Goal: Task Accomplishment & Management: Manage account settings

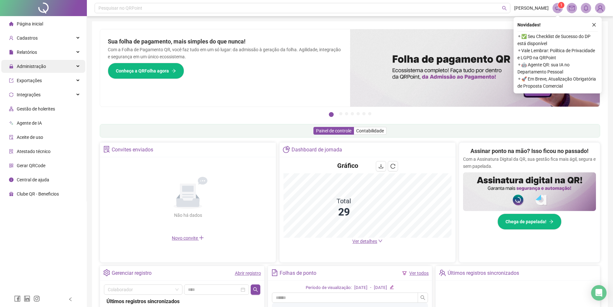
click at [34, 67] on span "Administração" at bounding box center [31, 66] width 29 height 5
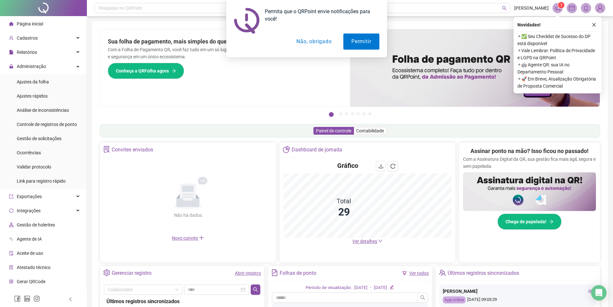
click at [315, 40] on button "Não, obrigado" at bounding box center [313, 41] width 51 height 16
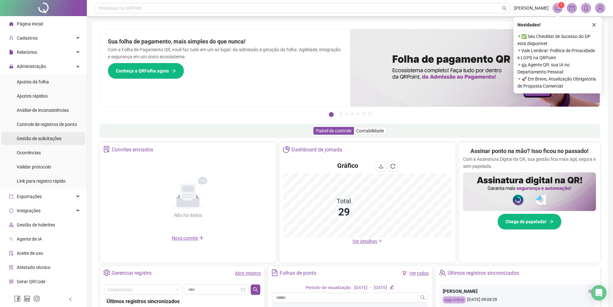
click at [48, 140] on span "Gestão de solicitações" at bounding box center [39, 138] width 45 height 5
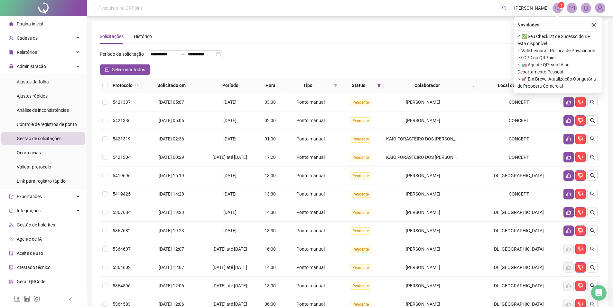
click at [593, 27] on button "button" at bounding box center [594, 25] width 8 height 8
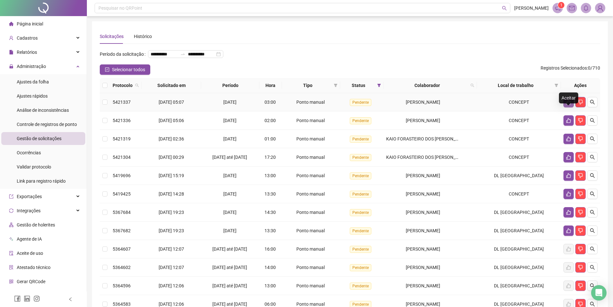
click at [566, 105] on icon "like" at bounding box center [568, 101] width 5 height 5
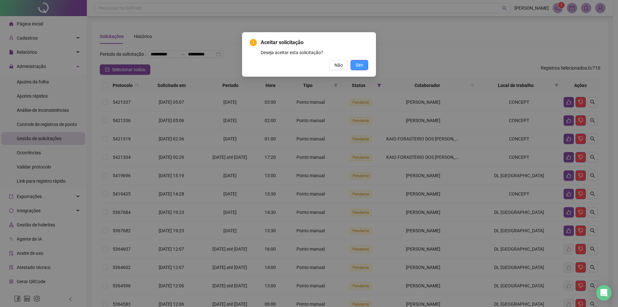
click at [361, 66] on span "Sim" at bounding box center [358, 64] width 7 height 7
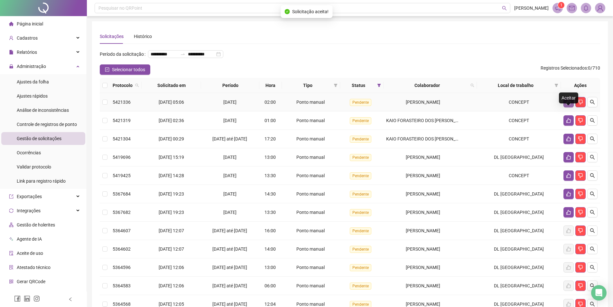
click at [567, 105] on icon "like" at bounding box center [568, 102] width 5 height 5
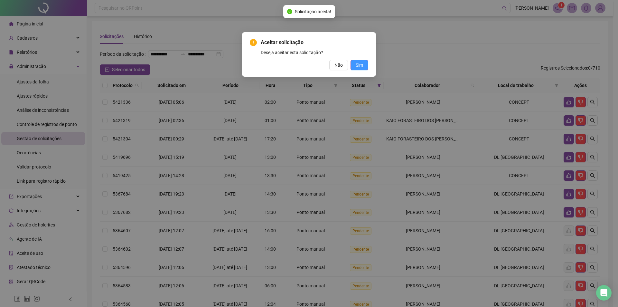
click at [362, 65] on span "Sim" at bounding box center [358, 64] width 7 height 7
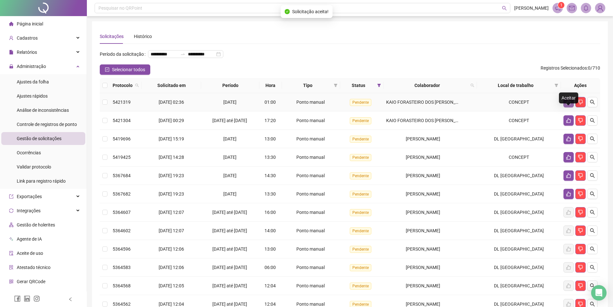
click at [567, 105] on icon "like" at bounding box center [568, 101] width 5 height 5
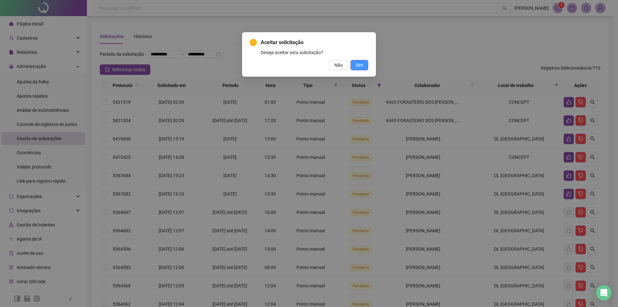
click at [362, 69] on button "Sim" at bounding box center [359, 65] width 18 height 10
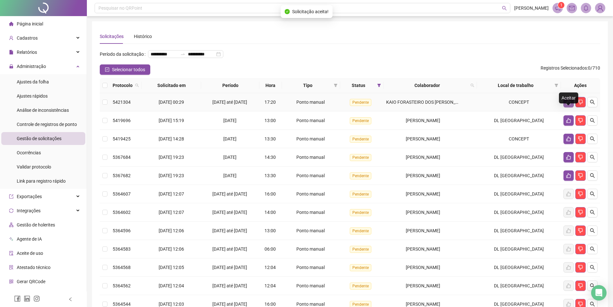
click at [569, 105] on icon "like" at bounding box center [568, 102] width 5 height 5
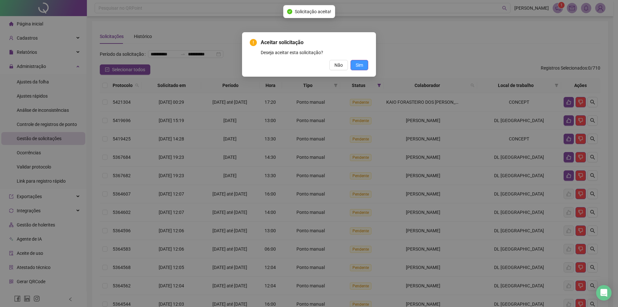
click at [361, 65] on span "Sim" at bounding box center [358, 64] width 7 height 7
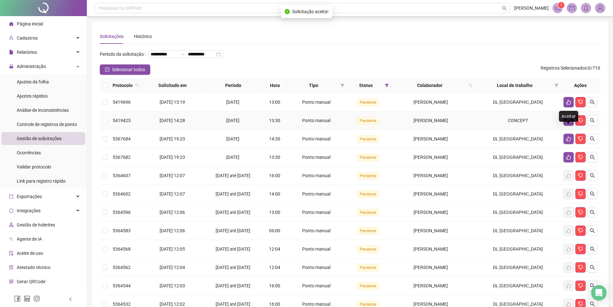
click at [568, 124] on td at bounding box center [580, 120] width 39 height 18
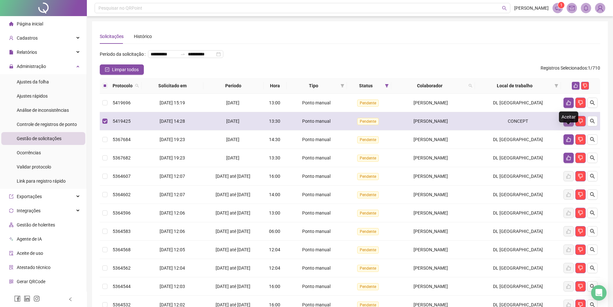
click at [568, 124] on icon "like" at bounding box center [568, 121] width 5 height 5
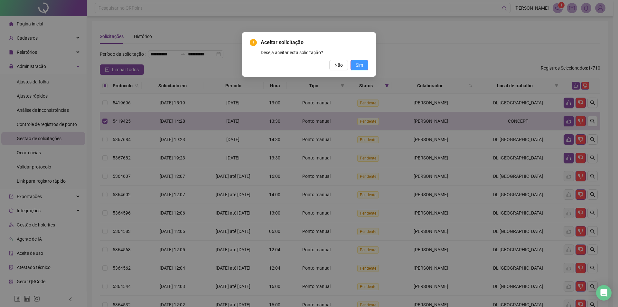
click at [357, 64] on span "Sim" at bounding box center [358, 64] width 7 height 7
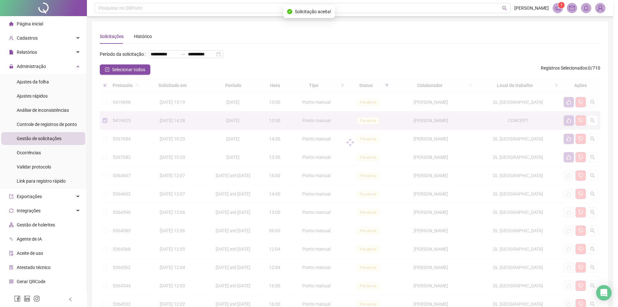
click at [358, 65] on div "Aceitar solicitação Deseja aceitar esta solicitação? Não Sim" at bounding box center [309, 153] width 618 height 307
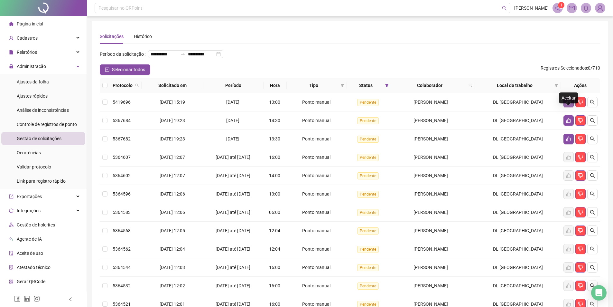
click at [568, 105] on icon "like" at bounding box center [568, 101] width 5 height 5
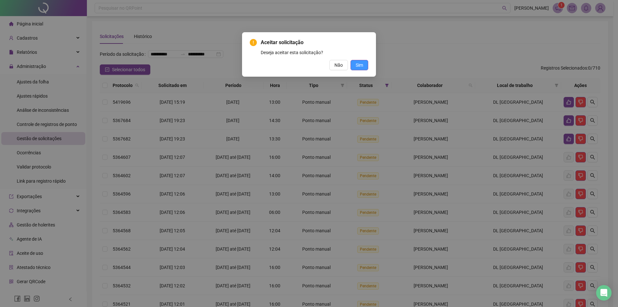
click at [359, 68] on span "Sim" at bounding box center [358, 64] width 7 height 7
click at [360, 65] on span "Sim" at bounding box center [358, 64] width 7 height 7
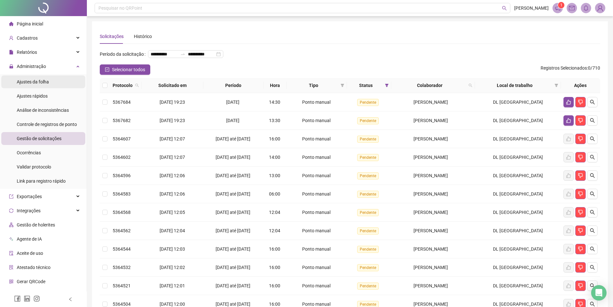
click at [42, 84] on span "Ajustes da folha" at bounding box center [33, 81] width 32 height 5
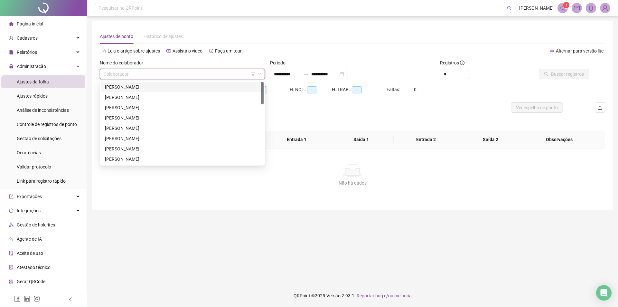
click at [139, 73] on input "search" at bounding box center [179, 74] width 151 height 10
click at [130, 116] on div "[PERSON_NAME]" at bounding box center [182, 117] width 155 height 7
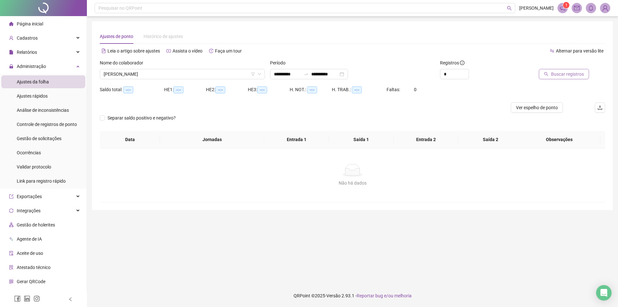
click at [557, 75] on span "Buscar registros" at bounding box center [567, 73] width 33 height 7
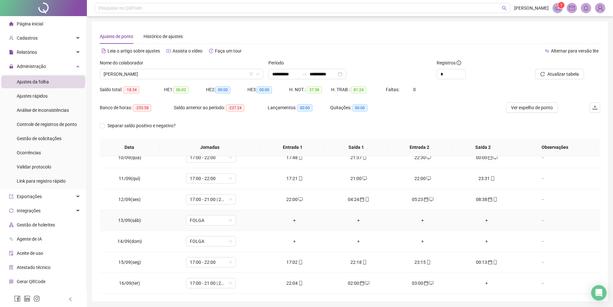
scroll to position [22, 0]
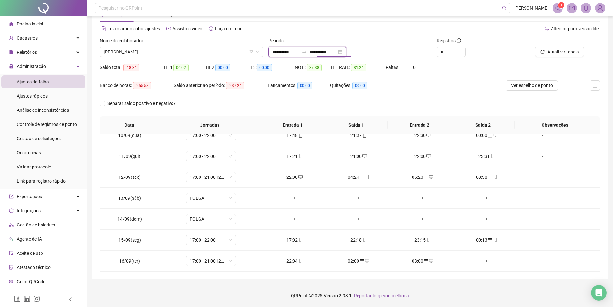
click at [324, 53] on input "**********" at bounding box center [322, 51] width 27 height 7
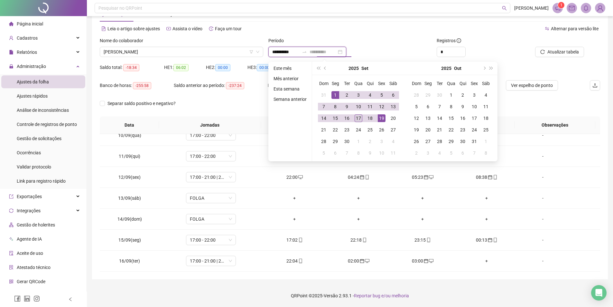
type input "**********"
click at [357, 118] on div "17" at bounding box center [358, 118] width 8 height 8
type input "**********"
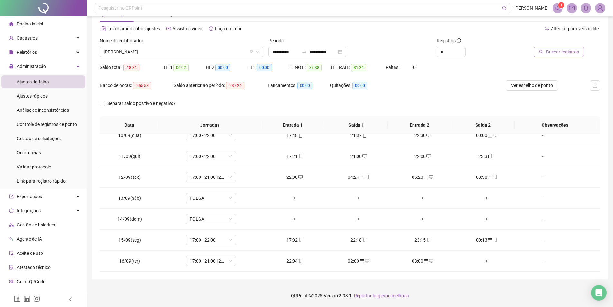
click at [570, 53] on span "Buscar registros" at bounding box center [562, 51] width 33 height 7
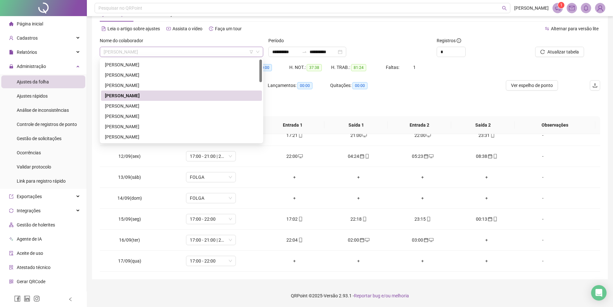
click at [181, 50] on span "[PERSON_NAME]" at bounding box center [182, 52] width 156 height 10
click at [124, 117] on div "[PERSON_NAME]" at bounding box center [181, 116] width 153 height 7
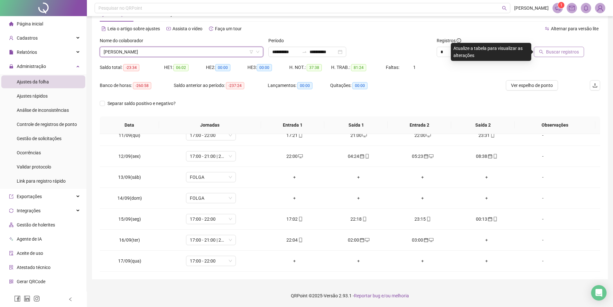
click at [559, 52] on span "Buscar registros" at bounding box center [562, 51] width 33 height 7
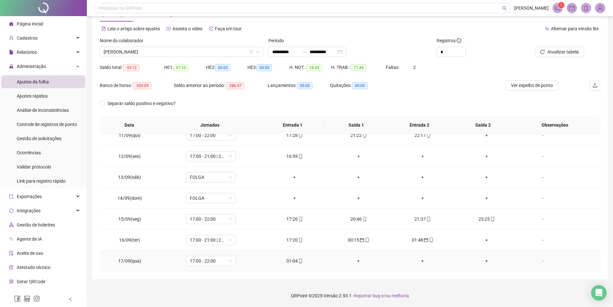
drag, startPoint x: 290, startPoint y: 261, endPoint x: 286, endPoint y: 261, distance: 3.6
click at [286, 261] on div "01:04" at bounding box center [295, 260] width 54 height 7
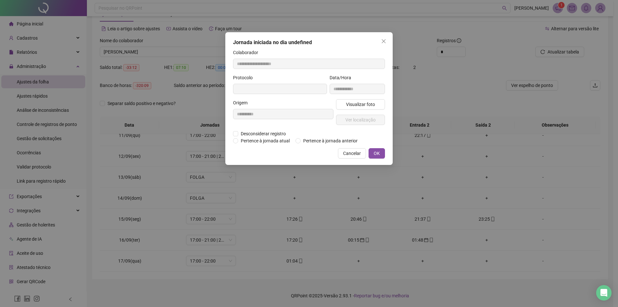
type input "**********"
click at [375, 154] on span "OK" at bounding box center [376, 153] width 6 height 7
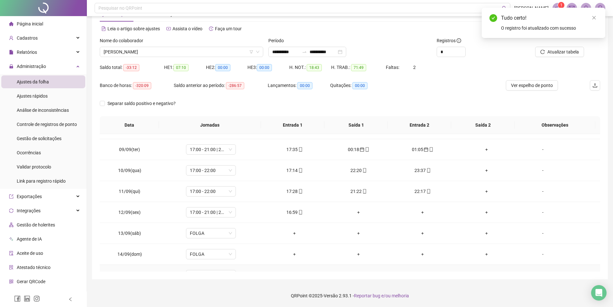
scroll to position [154, 0]
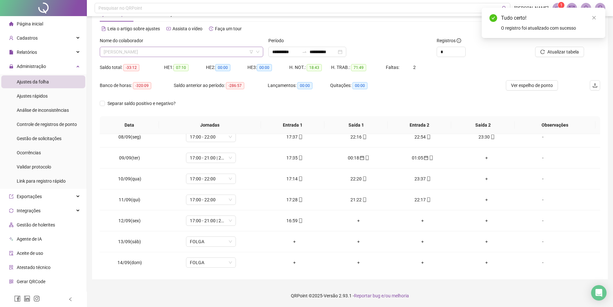
click at [155, 47] on span "[PERSON_NAME]" at bounding box center [182, 52] width 156 height 10
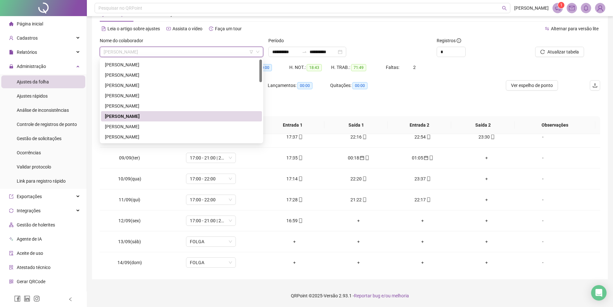
click at [141, 114] on div "[PERSON_NAME]" at bounding box center [181, 116] width 153 height 7
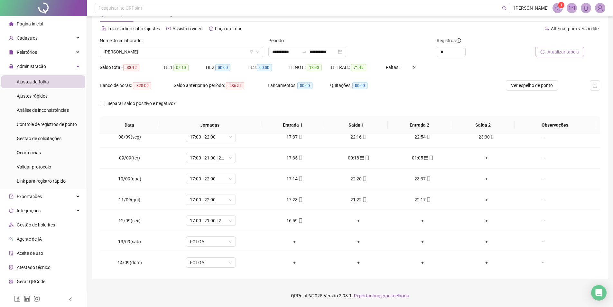
click at [556, 53] on span "Atualizar tabela" at bounding box center [563, 51] width 32 height 7
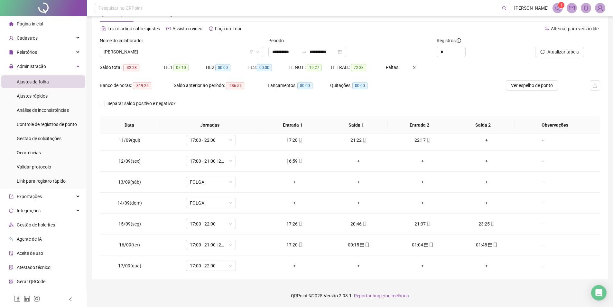
scroll to position [218, 0]
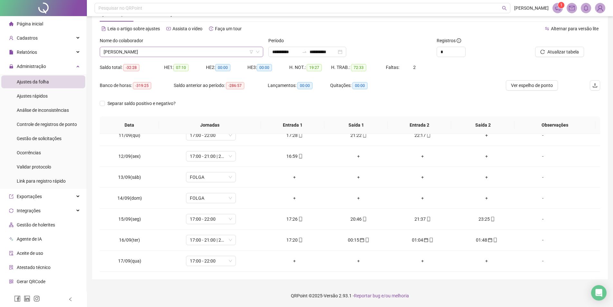
click at [119, 50] on span "[PERSON_NAME]" at bounding box center [182, 52] width 156 height 10
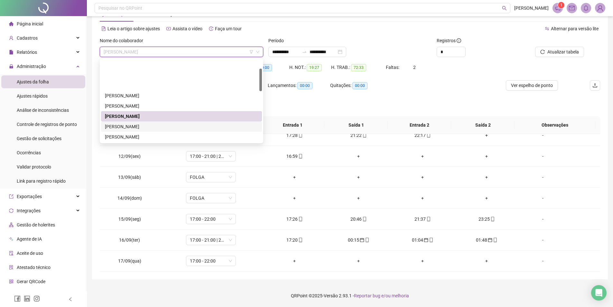
scroll to position [64, 0]
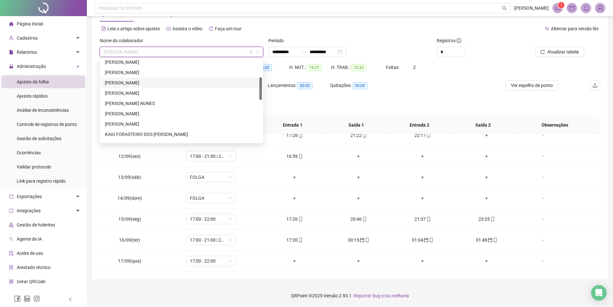
click at [128, 80] on div "[PERSON_NAME]" at bounding box center [181, 82] width 153 height 7
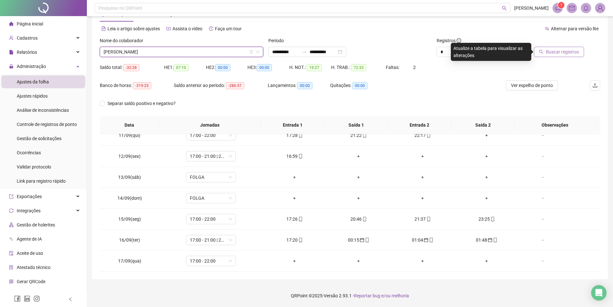
click at [547, 50] on span "Buscar registros" at bounding box center [562, 51] width 33 height 7
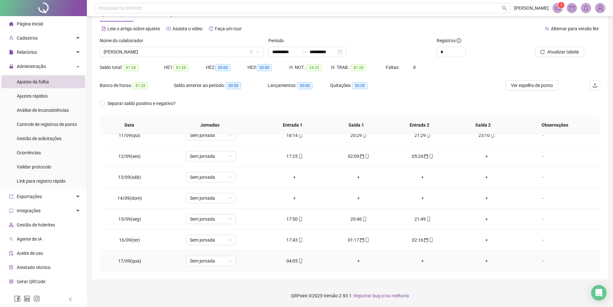
click at [287, 261] on div "04:05" at bounding box center [295, 260] width 54 height 7
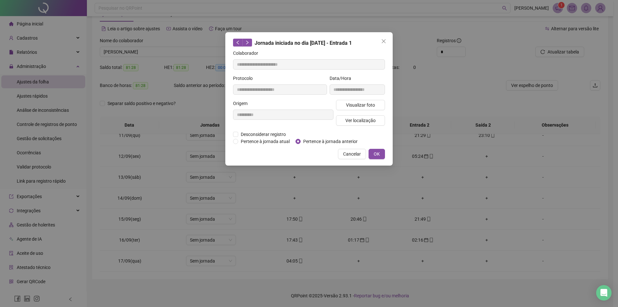
type input "**********"
click at [301, 140] on span "Pertence à jornada anterior" at bounding box center [330, 141] width 60 height 7
click at [378, 157] on span "OK" at bounding box center [376, 153] width 6 height 7
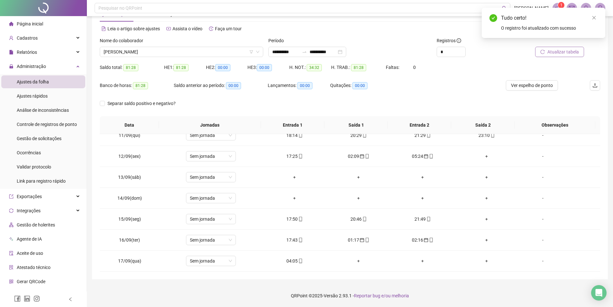
click at [567, 49] on span "Atualizar tabela" at bounding box center [563, 51] width 32 height 7
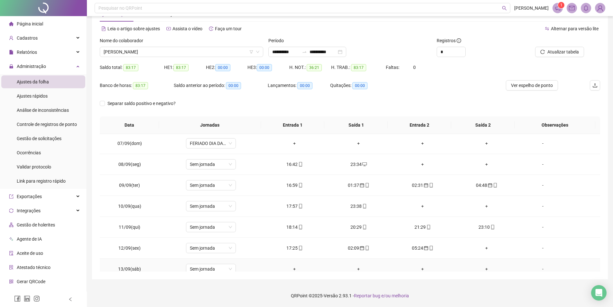
scroll to position [122, 0]
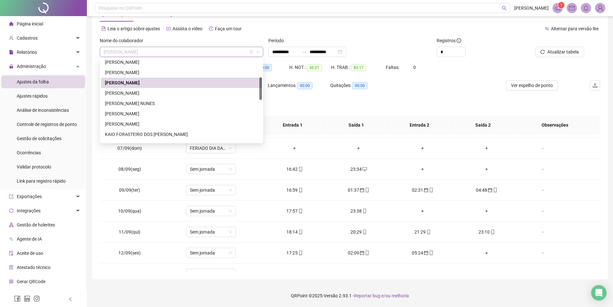
click at [172, 48] on span "[PERSON_NAME]" at bounding box center [182, 52] width 156 height 10
click at [144, 92] on div "[PERSON_NAME]" at bounding box center [181, 92] width 153 height 7
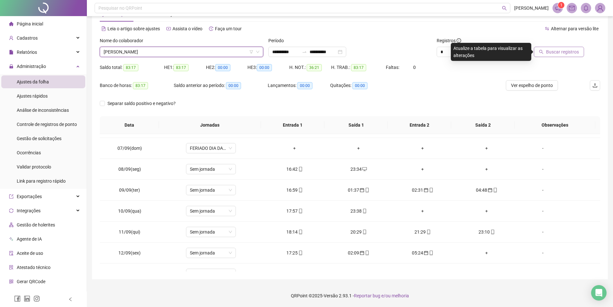
click at [557, 50] on span "Buscar registros" at bounding box center [562, 51] width 33 height 7
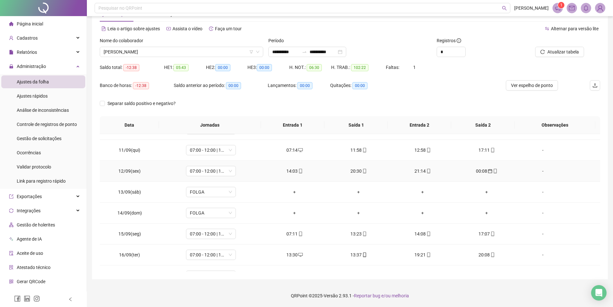
scroll to position [218, 0]
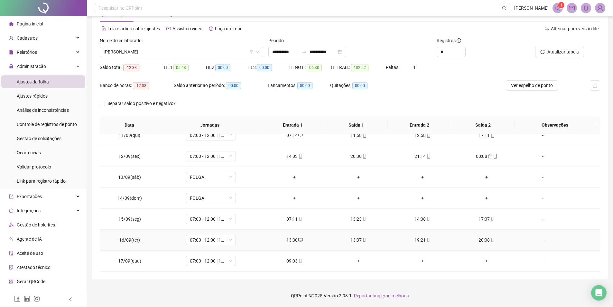
click at [350, 242] on div "13:37" at bounding box center [359, 239] width 54 height 7
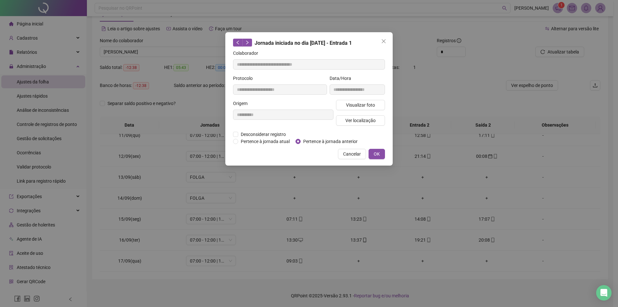
type input "**********"
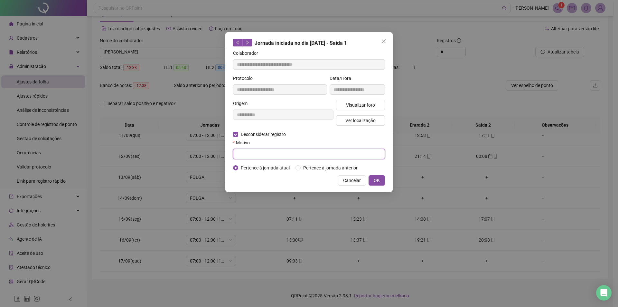
click at [248, 150] on input "text" at bounding box center [309, 154] width 152 height 10
type input "**********"
click at [376, 177] on span "OK" at bounding box center [376, 180] width 6 height 7
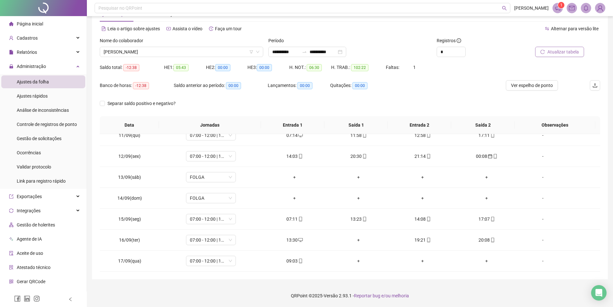
click at [550, 55] on span "Atualizar tabela" at bounding box center [563, 51] width 32 height 7
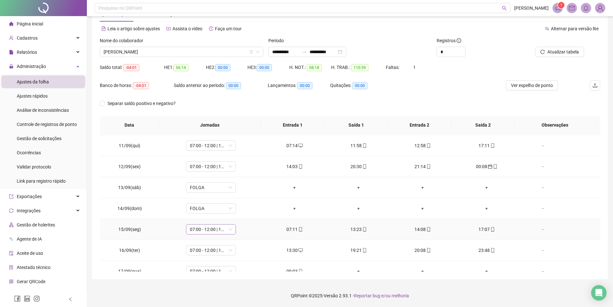
scroll to position [186, 0]
click at [199, 46] on div "Nome do colaborador" at bounding box center [181, 42] width 163 height 10
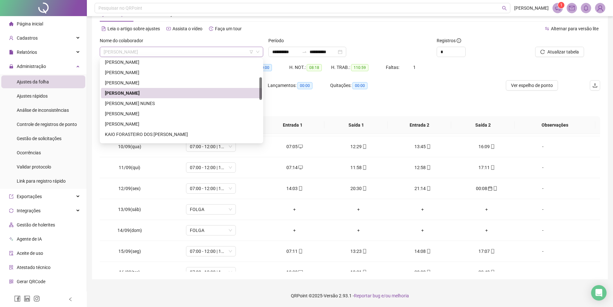
click at [198, 50] on span "[PERSON_NAME]" at bounding box center [182, 52] width 156 height 10
click at [142, 104] on div "[PERSON_NAME] NUNES" at bounding box center [181, 103] width 153 height 7
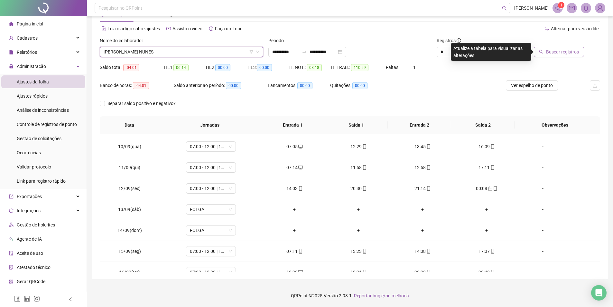
click at [568, 51] on span "Buscar registros" at bounding box center [562, 51] width 33 height 7
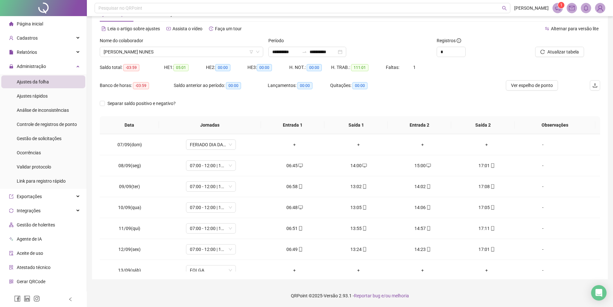
scroll to position [89, 0]
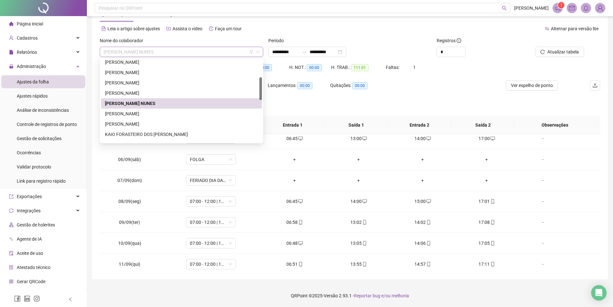
click at [135, 50] on span "[PERSON_NAME] NUNES" at bounding box center [182, 52] width 156 height 10
click at [124, 113] on div "[PERSON_NAME]" at bounding box center [181, 113] width 153 height 7
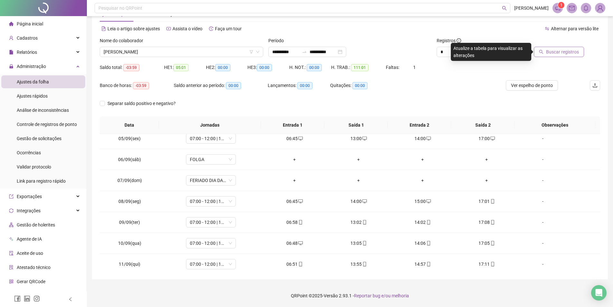
click at [575, 54] on span "Buscar registros" at bounding box center [562, 51] width 33 height 7
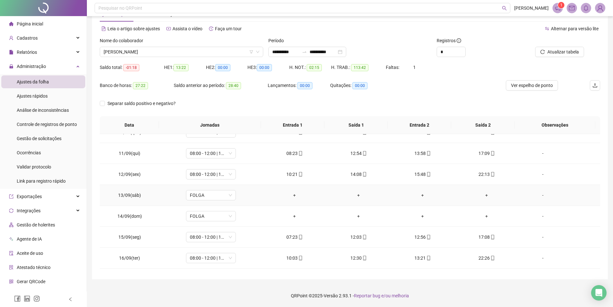
scroll to position [218, 0]
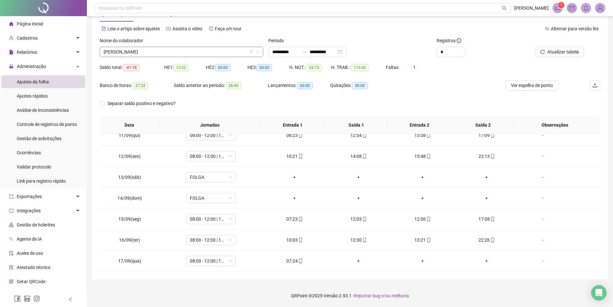
click at [159, 55] on span "[PERSON_NAME]" at bounding box center [182, 52] width 156 height 10
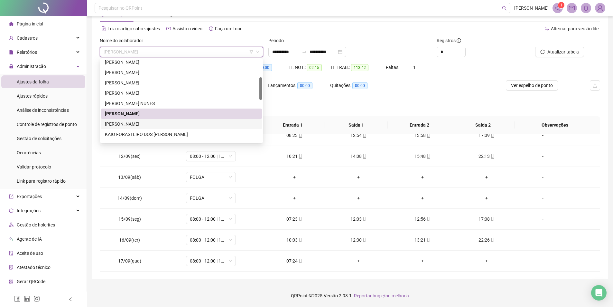
click at [153, 124] on div "[PERSON_NAME]" at bounding box center [181, 123] width 153 height 7
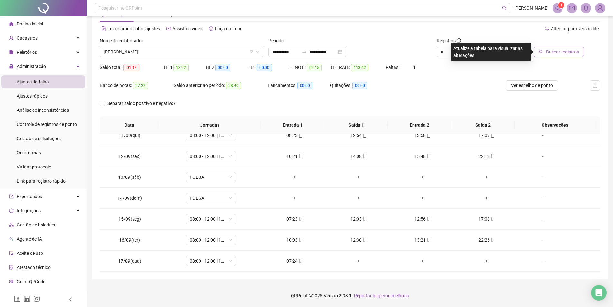
click at [565, 50] on span "Buscar registros" at bounding box center [562, 51] width 33 height 7
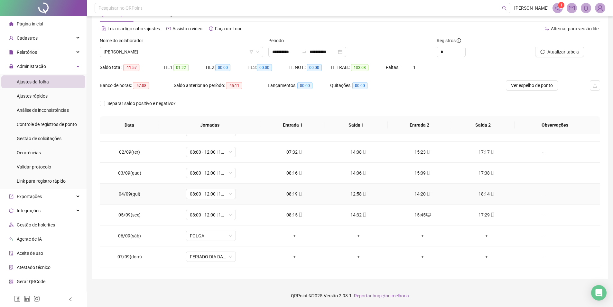
scroll to position [0, 0]
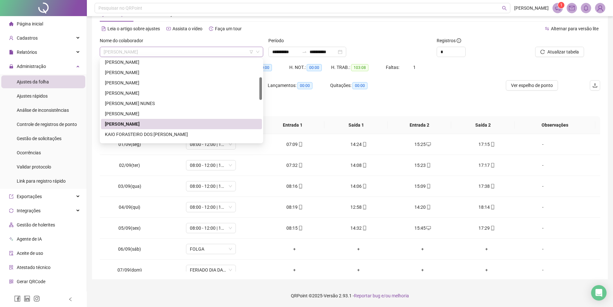
click at [187, 50] on span "[PERSON_NAME]" at bounding box center [182, 52] width 156 height 10
click at [157, 134] on div "KAIO FORASTEIRO DOS [PERSON_NAME]" at bounding box center [181, 134] width 153 height 7
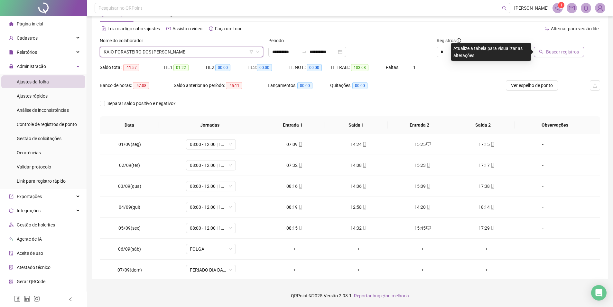
click at [560, 53] on span "Buscar registros" at bounding box center [562, 51] width 33 height 7
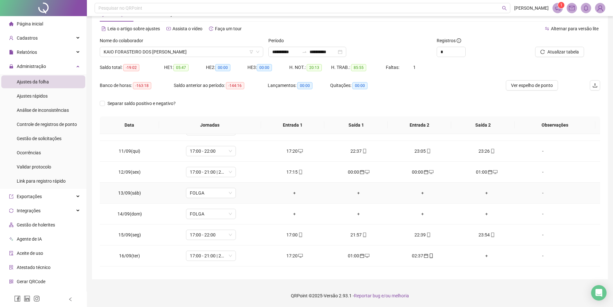
scroll to position [218, 0]
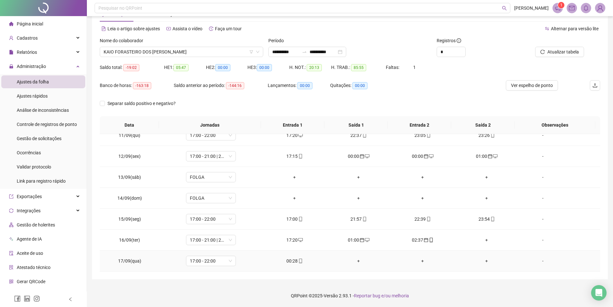
click at [291, 261] on div "00:28" at bounding box center [295, 260] width 54 height 7
type input "**********"
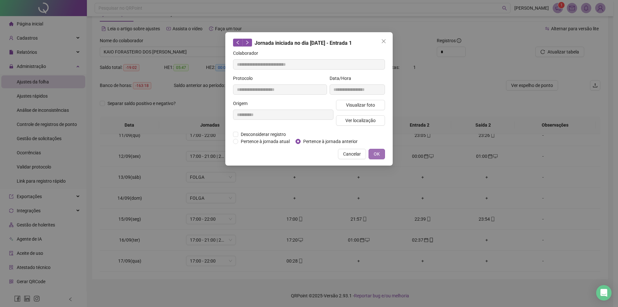
click at [373, 150] on button "OK" at bounding box center [376, 154] width 16 height 10
click at [379, 155] on span "OK" at bounding box center [376, 153] width 6 height 7
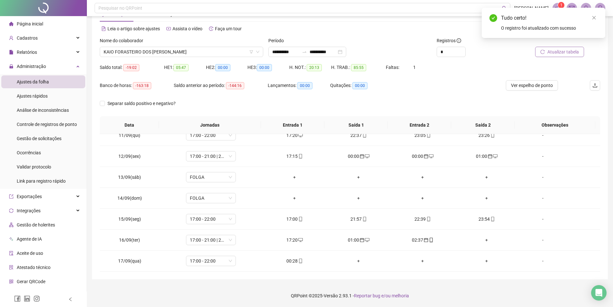
click at [563, 54] on span "Atualizar tabela" at bounding box center [563, 51] width 32 height 7
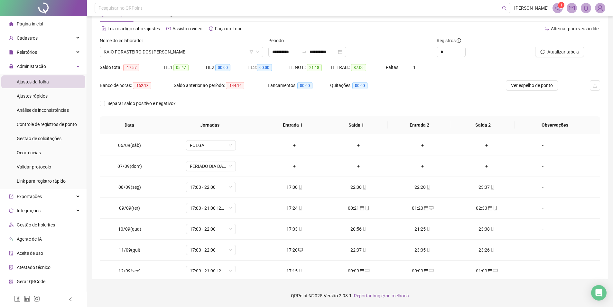
scroll to position [89, 0]
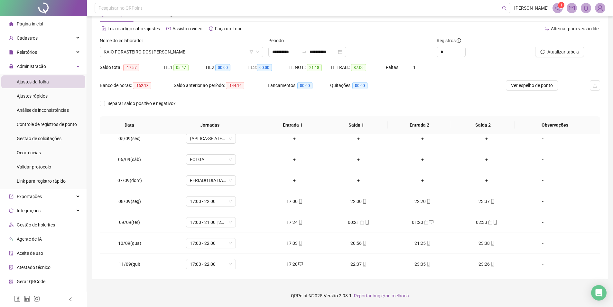
click at [158, 46] on div "Nome do colaborador" at bounding box center [181, 42] width 163 height 10
click at [156, 49] on span "KAIO FORASTEIRO DOS [PERSON_NAME]" at bounding box center [182, 52] width 156 height 10
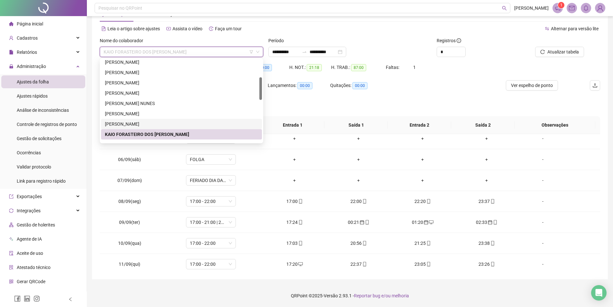
scroll to position [96, 0]
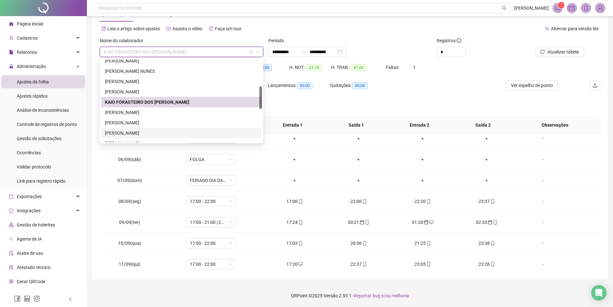
click at [138, 134] on div "[PERSON_NAME]" at bounding box center [181, 132] width 153 height 7
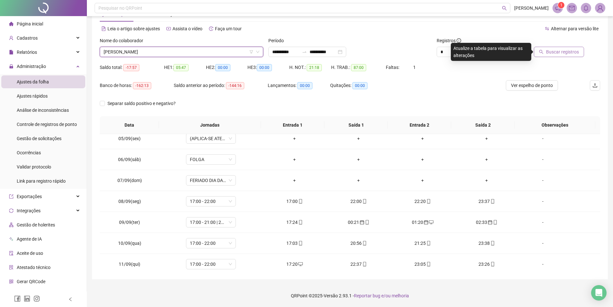
click at [560, 56] on button "Buscar registros" at bounding box center [559, 52] width 50 height 10
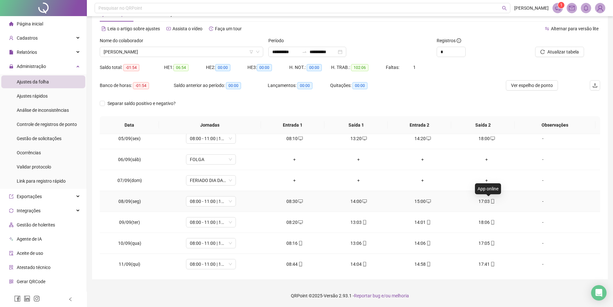
scroll to position [218, 0]
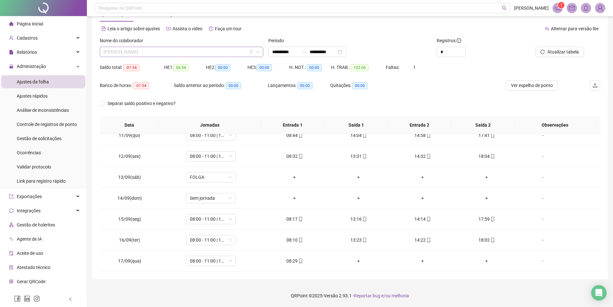
click at [192, 47] on span "[PERSON_NAME]" at bounding box center [182, 52] width 156 height 10
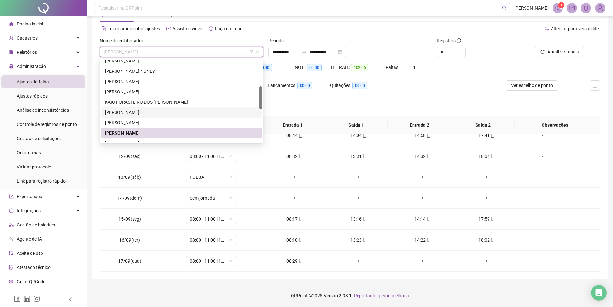
scroll to position [129, 0]
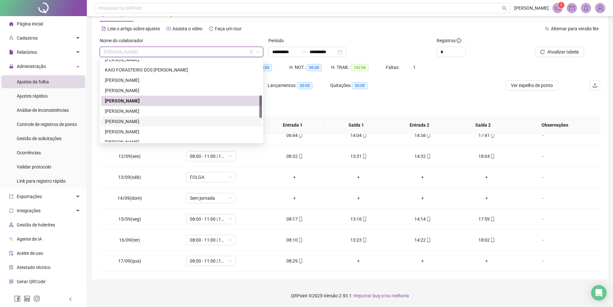
click at [170, 119] on div "[PERSON_NAME]" at bounding box center [181, 121] width 153 height 7
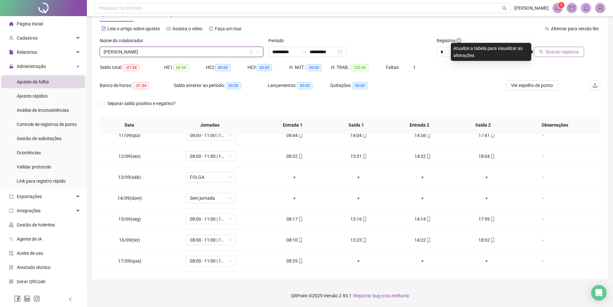
click at [566, 52] on span "Buscar registros" at bounding box center [562, 51] width 33 height 7
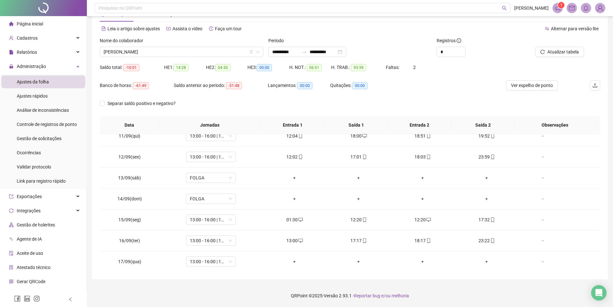
scroll to position [218, 0]
click at [177, 51] on span "[PERSON_NAME]" at bounding box center [182, 52] width 156 height 10
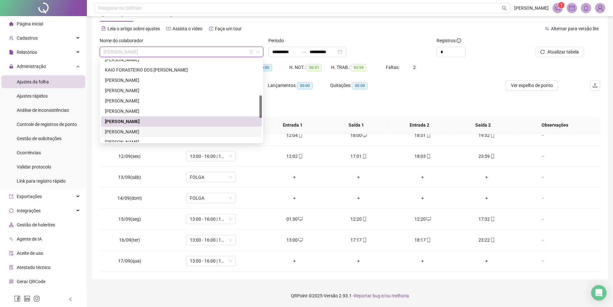
click at [162, 130] on div "[PERSON_NAME]" at bounding box center [181, 131] width 153 height 7
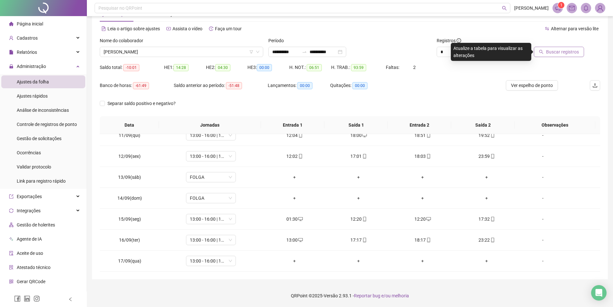
click at [553, 52] on span "Buscar registros" at bounding box center [562, 51] width 33 height 7
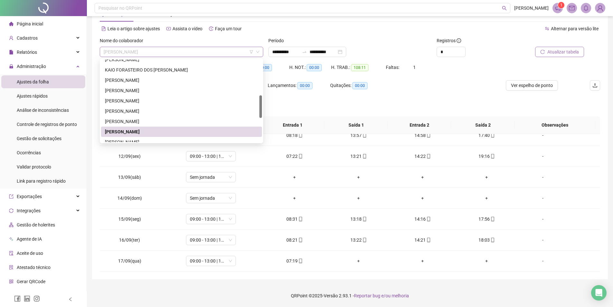
click at [200, 51] on span "[PERSON_NAME]" at bounding box center [182, 52] width 156 height 10
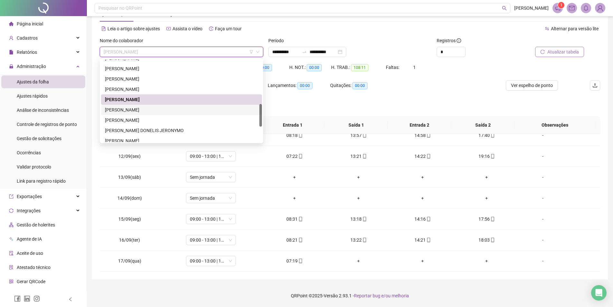
click at [155, 111] on div "[PERSON_NAME]" at bounding box center [181, 109] width 153 height 7
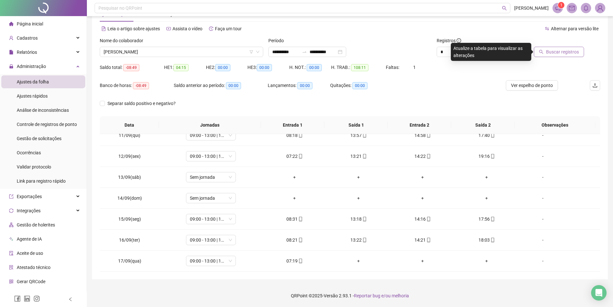
click at [547, 56] on button "Buscar registros" at bounding box center [559, 52] width 50 height 10
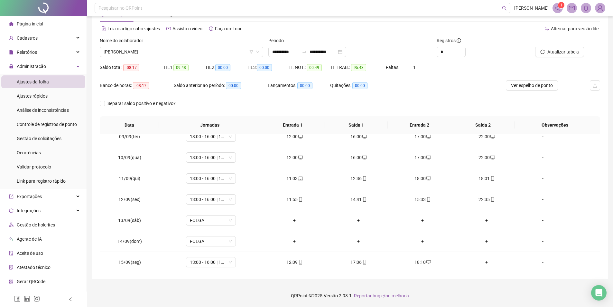
scroll to position [193, 0]
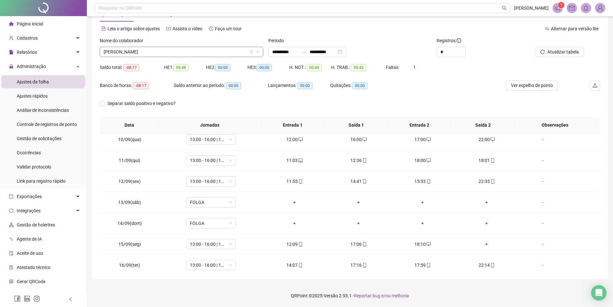
click at [157, 47] on span "[PERSON_NAME]" at bounding box center [182, 52] width 156 height 10
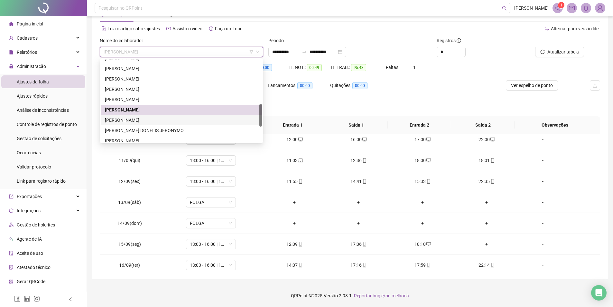
click at [158, 120] on div "[PERSON_NAME]" at bounding box center [181, 119] width 153 height 7
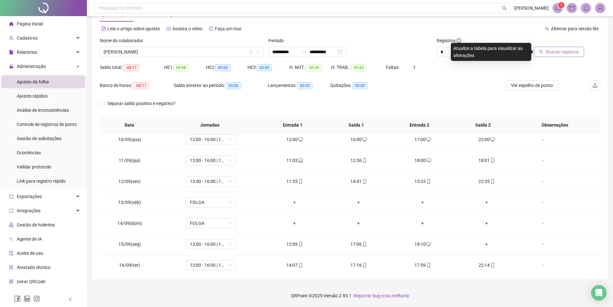
click at [569, 54] on span "Buscar registros" at bounding box center [562, 51] width 33 height 7
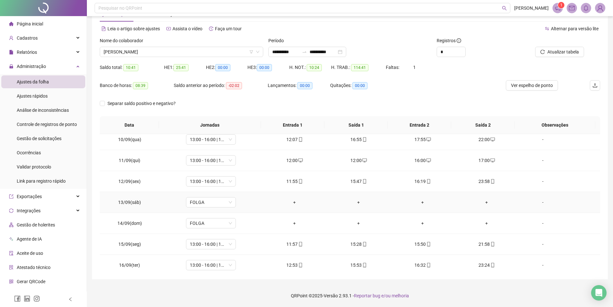
scroll to position [218, 0]
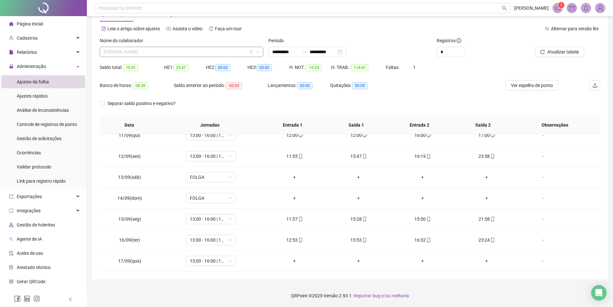
click at [193, 54] on span "[PERSON_NAME]" at bounding box center [182, 52] width 156 height 10
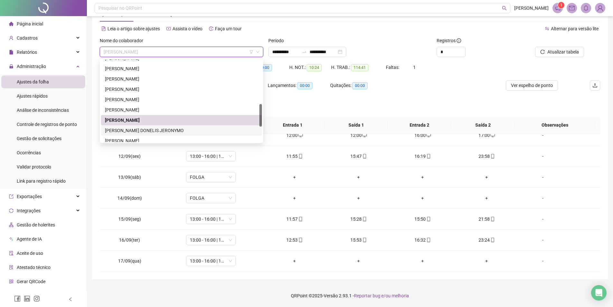
click at [142, 132] on div "[PERSON_NAME] DONELIS JERONYMO" at bounding box center [181, 130] width 153 height 7
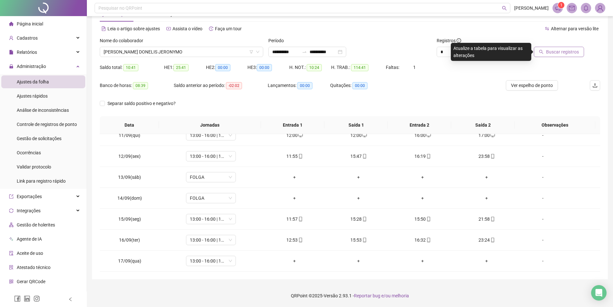
click at [558, 56] on button "Buscar registros" at bounding box center [559, 52] width 50 height 10
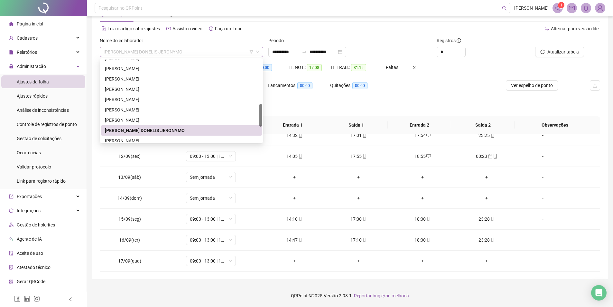
click at [180, 53] on span "[PERSON_NAME] DONELIS JERONYMO" at bounding box center [182, 52] width 156 height 10
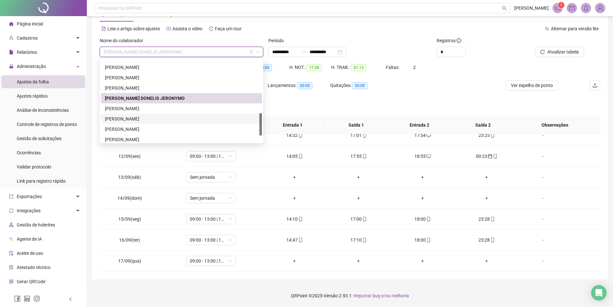
click at [139, 116] on div "[PERSON_NAME]" at bounding box center [181, 118] width 153 height 7
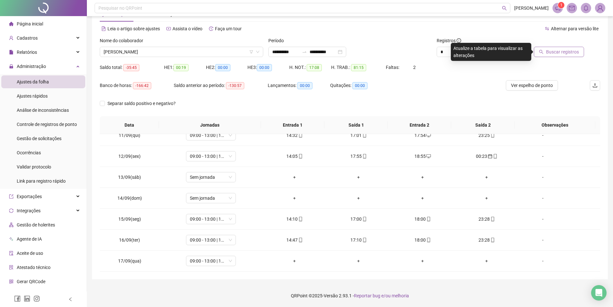
click at [551, 50] on span "Buscar registros" at bounding box center [562, 51] width 33 height 7
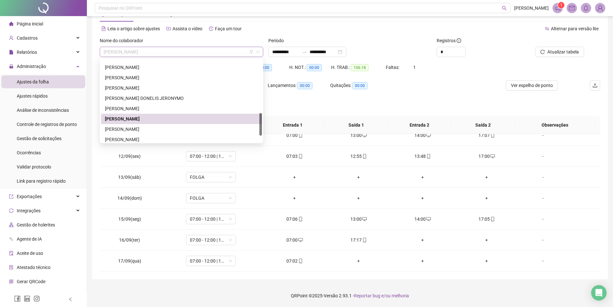
click at [209, 51] on span "[PERSON_NAME]" at bounding box center [182, 52] width 156 height 10
click at [161, 129] on div "[PERSON_NAME]" at bounding box center [181, 128] width 153 height 7
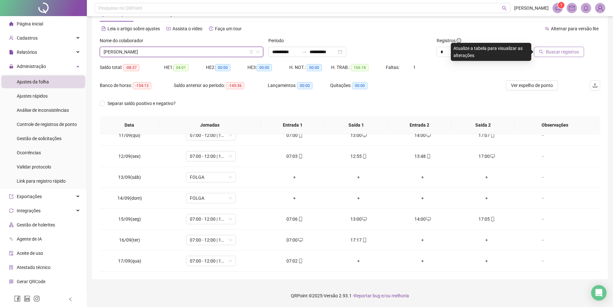
click at [549, 51] on span "Buscar registros" at bounding box center [562, 51] width 33 height 7
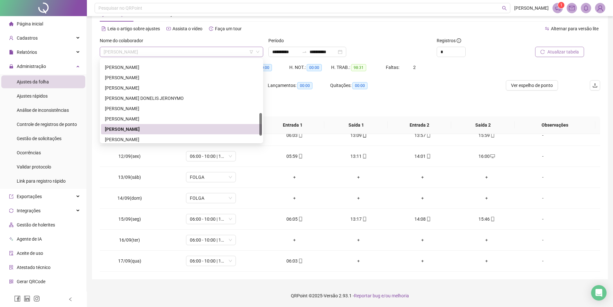
click at [202, 53] on span "[PERSON_NAME]" at bounding box center [182, 52] width 156 height 10
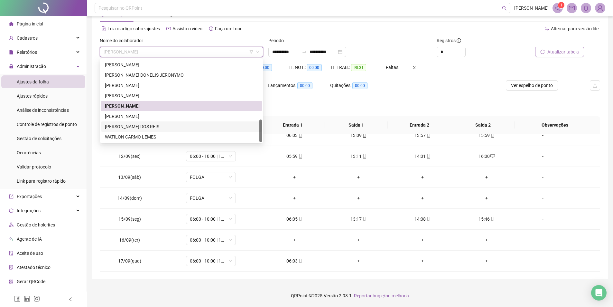
click at [156, 126] on div "[PERSON_NAME] DOS REIS" at bounding box center [181, 126] width 153 height 7
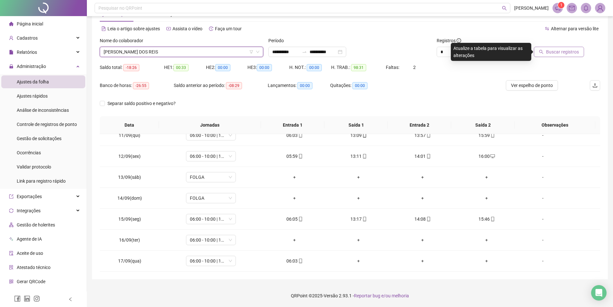
click at [561, 53] on span "Buscar registros" at bounding box center [562, 51] width 33 height 7
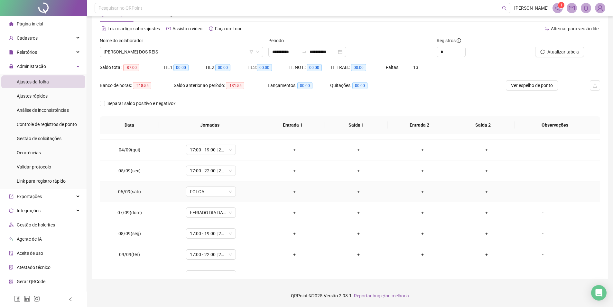
scroll to position [0, 0]
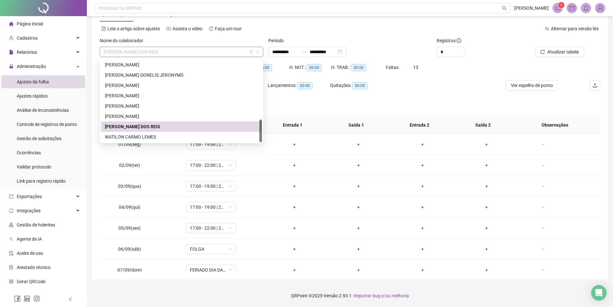
click at [152, 49] on span "[PERSON_NAME] DOS REIS" at bounding box center [182, 52] width 156 height 10
click at [159, 68] on div "[PERSON_NAME]" at bounding box center [181, 64] width 153 height 7
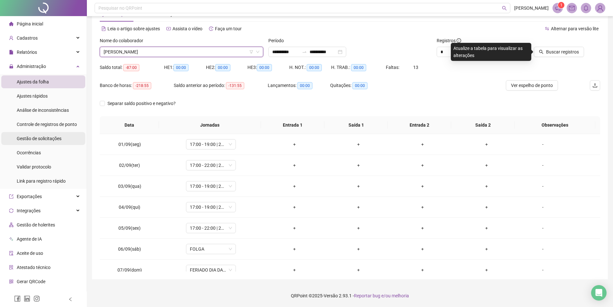
click at [50, 136] on span "Gestão de solicitações" at bounding box center [39, 138] width 45 height 5
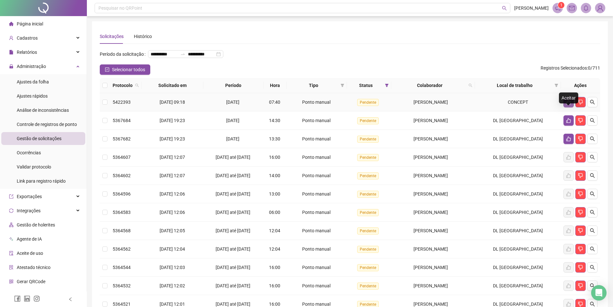
click at [568, 105] on icon "like" at bounding box center [568, 101] width 5 height 5
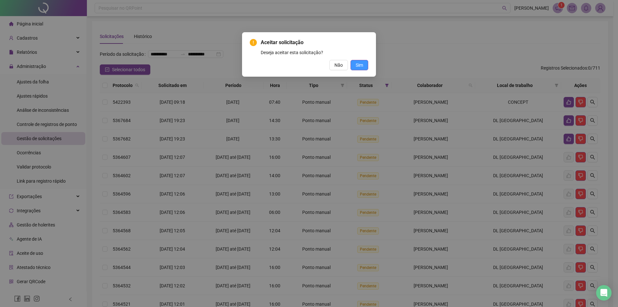
click at [362, 69] on button "Sim" at bounding box center [359, 65] width 18 height 10
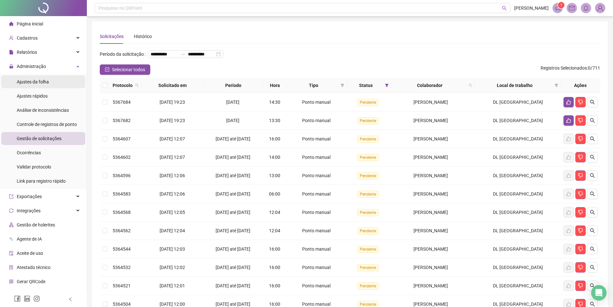
click at [52, 85] on li "Ajustes da folha" at bounding box center [43, 81] width 84 height 13
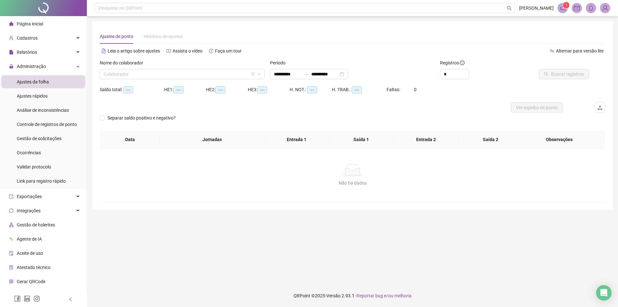
type input "**********"
click at [52, 81] on li "Ajustes da folha" at bounding box center [43, 81] width 84 height 13
click at [146, 76] on input "search" at bounding box center [179, 74] width 151 height 10
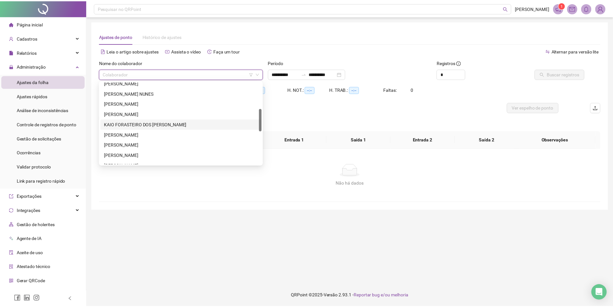
scroll to position [129, 0]
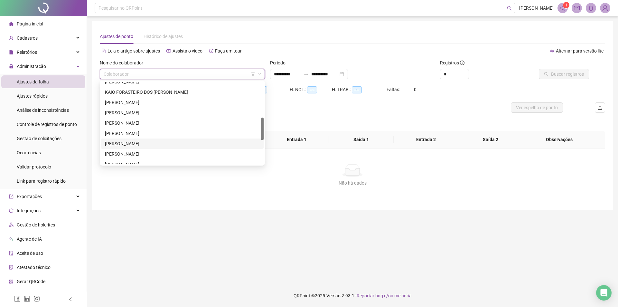
click at [137, 144] on div "[PERSON_NAME]" at bounding box center [182, 143] width 155 height 7
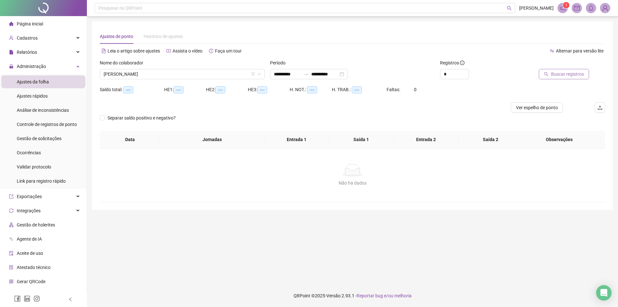
click at [570, 76] on span "Buscar registros" at bounding box center [567, 73] width 33 height 7
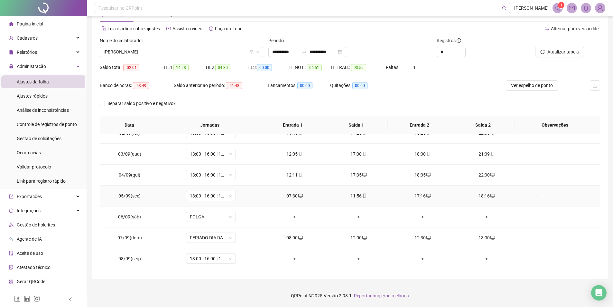
scroll to position [0, 0]
